Goal: Information Seeking & Learning: Learn about a topic

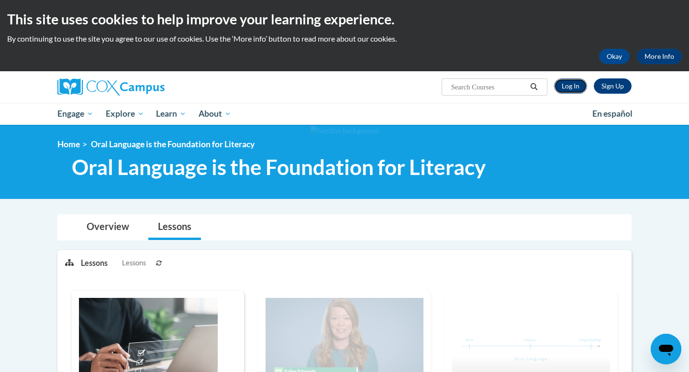
click at [554, 86] on link "Log In" at bounding box center [570, 85] width 33 height 15
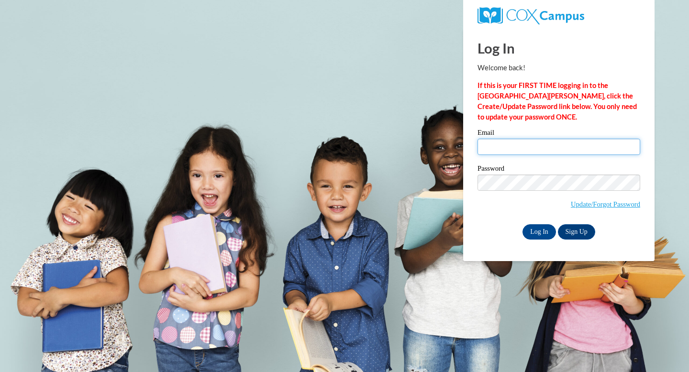
click at [511, 150] on input "Email" at bounding box center [559, 147] width 163 height 16
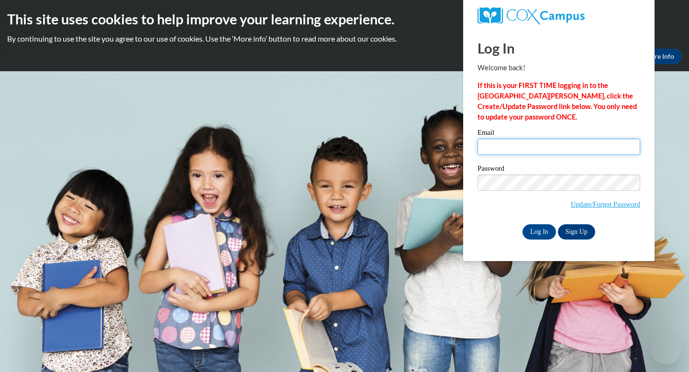
type input "MEGAN.GEE@FRANKLIN.K12.GA.US"
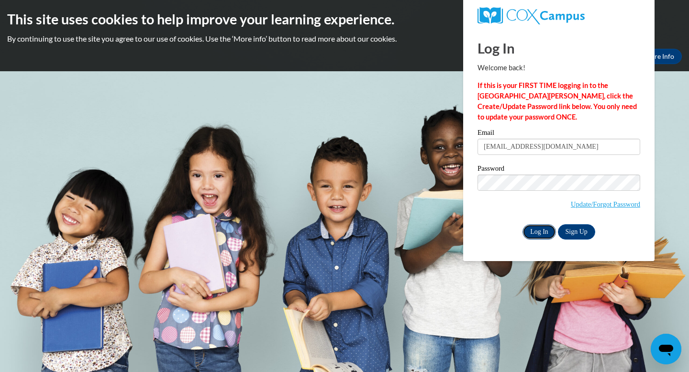
click at [538, 230] on input "Log In" at bounding box center [540, 231] width 34 height 15
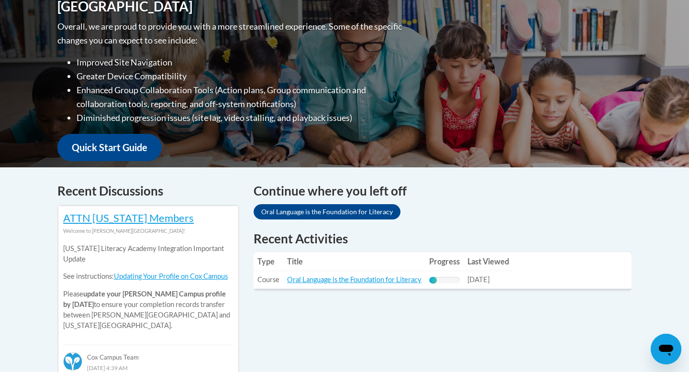
scroll to position [241, 0]
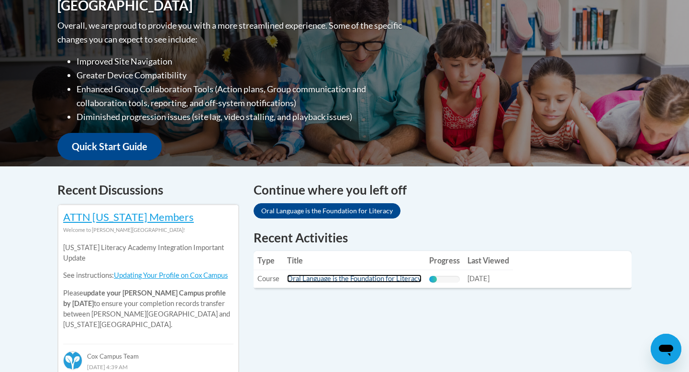
click at [376, 277] on link "Oral Language is the Foundation for Literacy" at bounding box center [354, 279] width 135 height 8
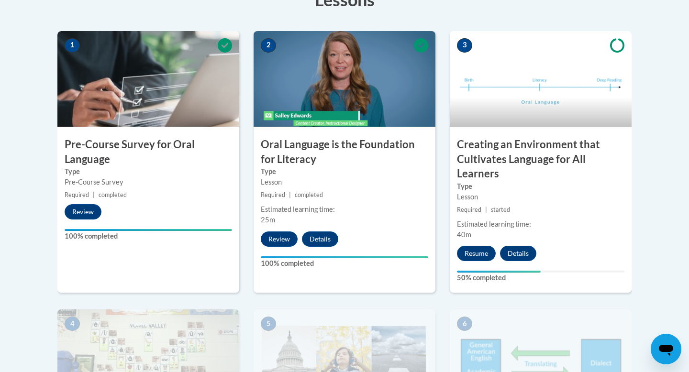
scroll to position [292, 0]
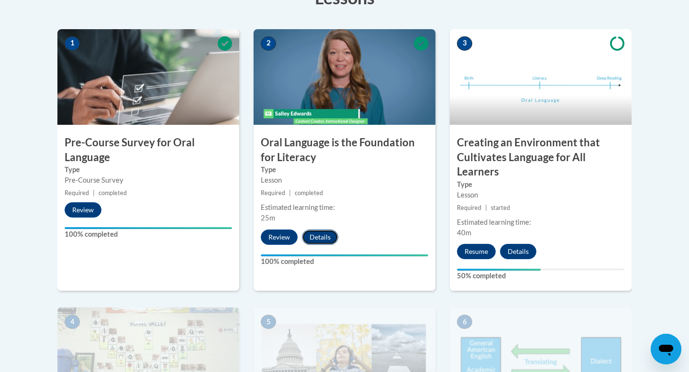
click at [318, 235] on button "Details" at bounding box center [320, 237] width 36 height 15
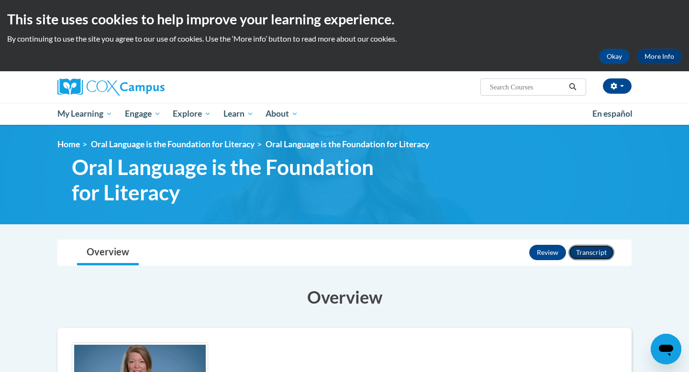
click at [582, 250] on button "Transcript" at bounding box center [592, 252] width 46 height 15
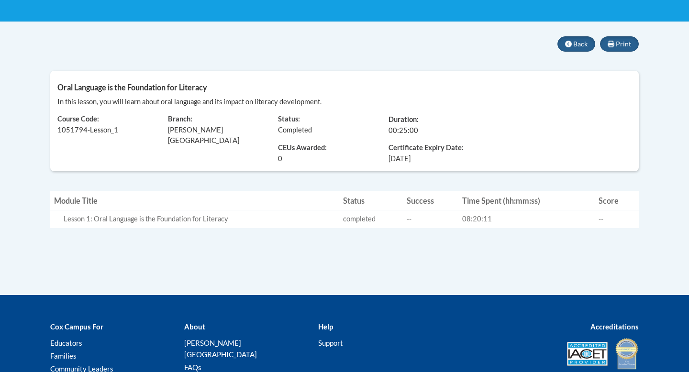
scroll to position [181, 0]
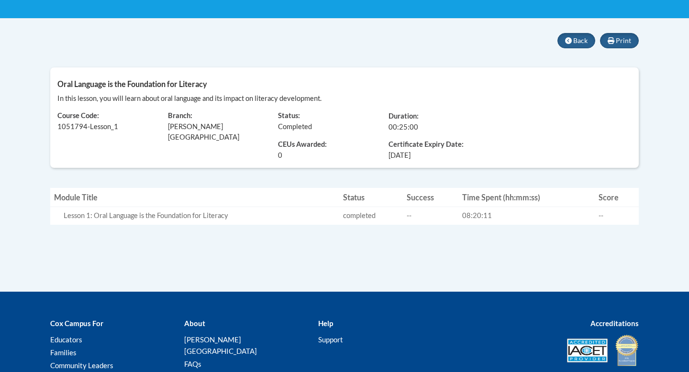
click at [278, 144] on span "CEUs Awarded:" at bounding box center [326, 145] width 96 height 11
click at [615, 37] on button "Print" at bounding box center [619, 40] width 39 height 15
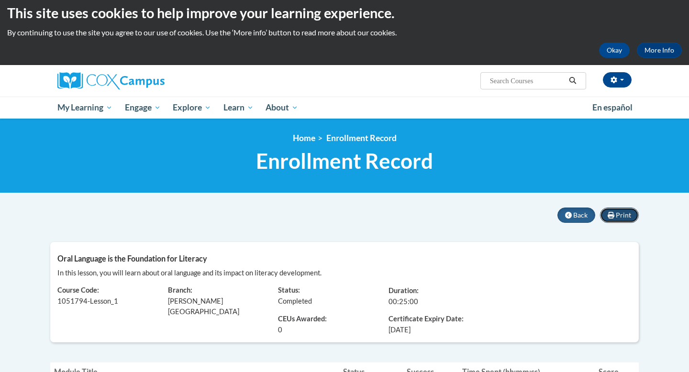
scroll to position [0, 0]
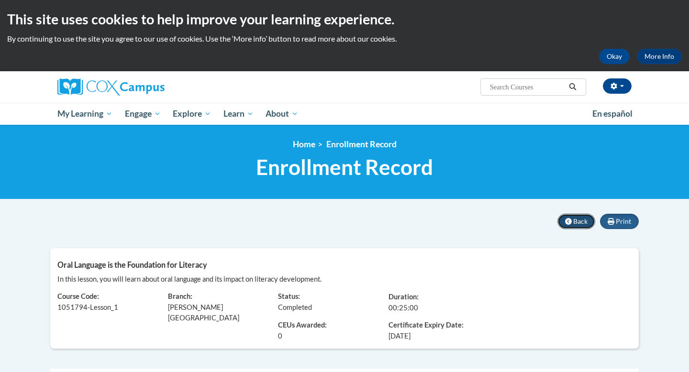
click at [572, 229] on button "Back" at bounding box center [577, 221] width 38 height 15
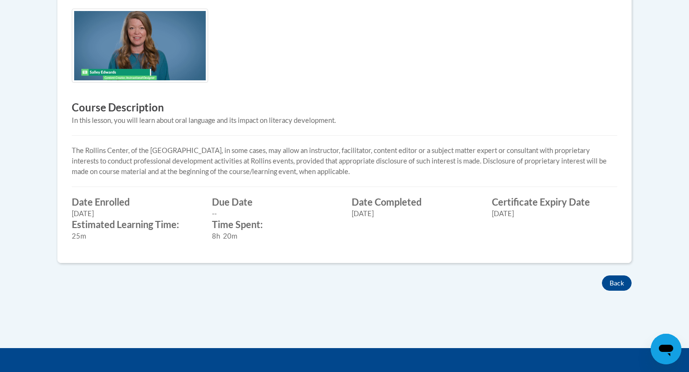
scroll to position [366, 0]
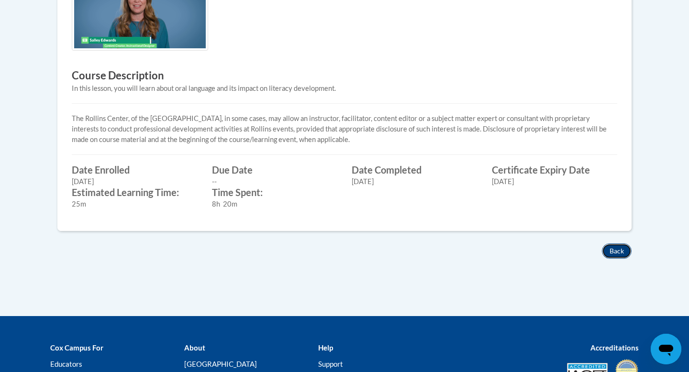
click at [613, 250] on button "Back" at bounding box center [617, 251] width 30 height 15
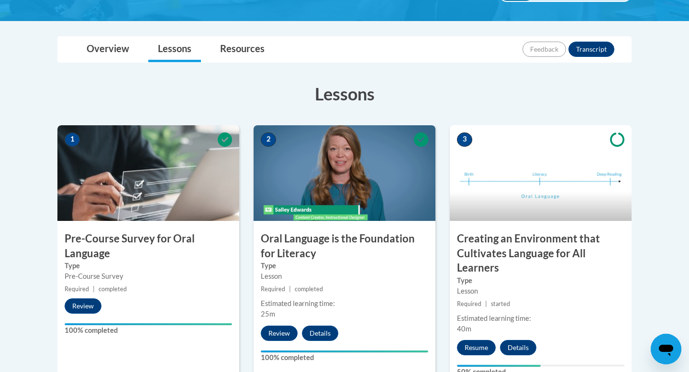
scroll to position [261, 0]
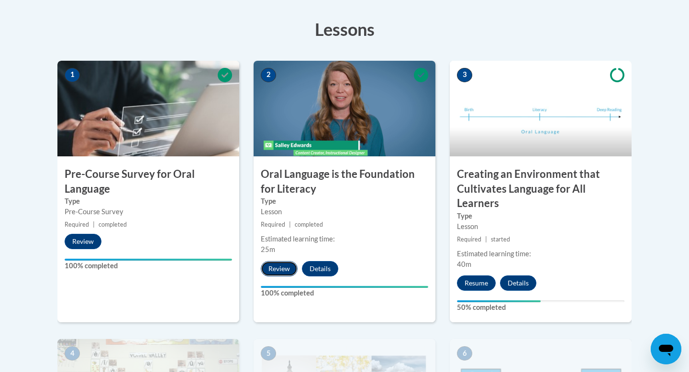
click at [283, 269] on button "Review" at bounding box center [279, 268] width 37 height 15
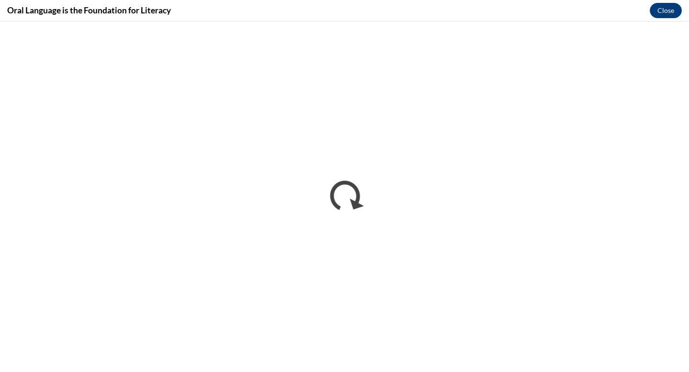
scroll to position [0, 0]
click at [659, 15] on button "Close" at bounding box center [666, 10] width 32 height 15
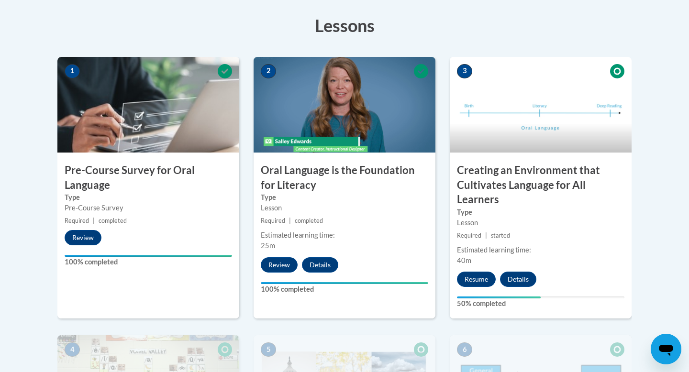
scroll to position [262, 0]
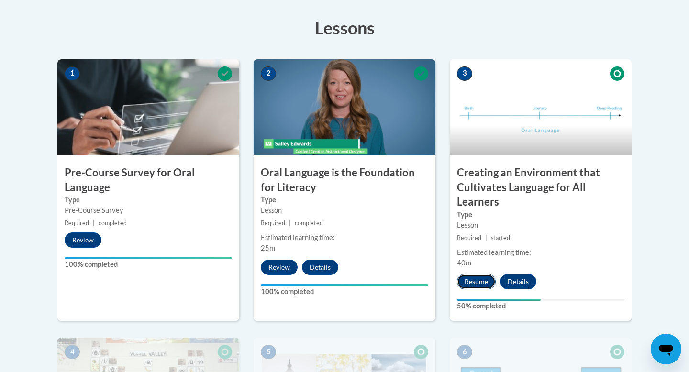
click at [480, 281] on button "Resume" at bounding box center [476, 281] width 39 height 15
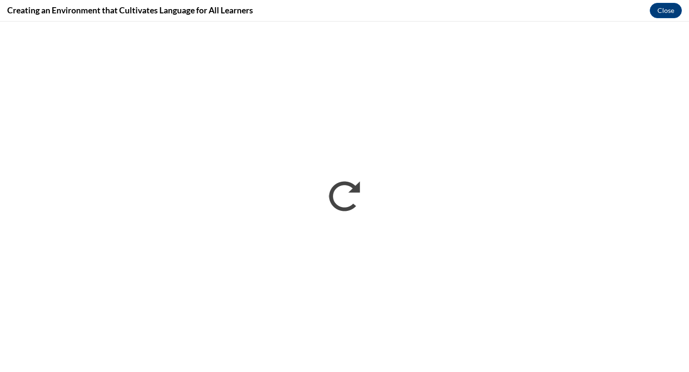
scroll to position [0, 0]
